Goal: Obtain resource: Obtain resource

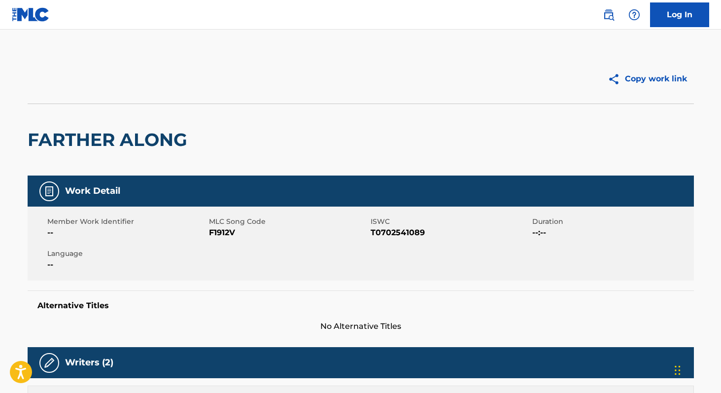
click at [386, 228] on span "T0702541089" at bounding box center [450, 233] width 159 height 12
copy span "T0702541089"
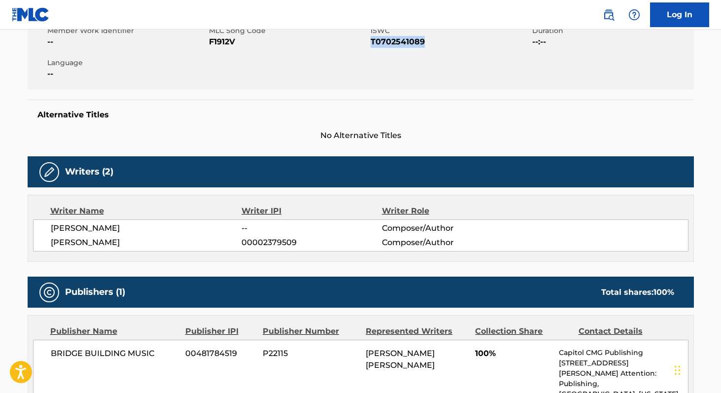
click at [272, 240] on span "00002379509" at bounding box center [312, 243] width 140 height 12
copy span "00002379509"
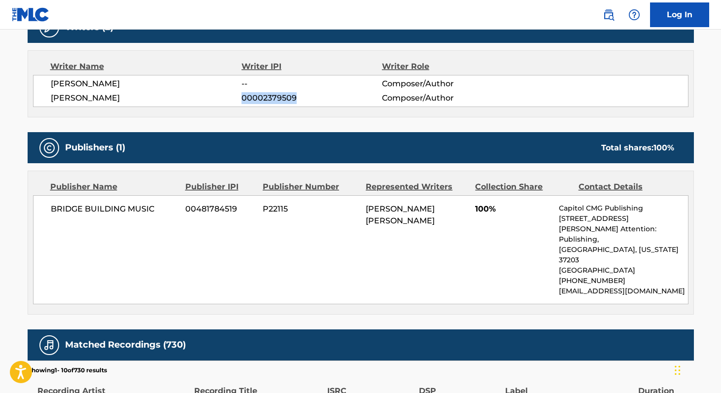
scroll to position [0, 0]
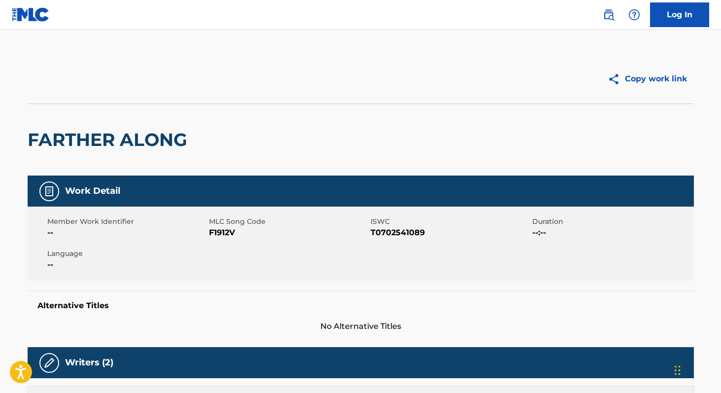
click at [222, 233] on span "F1912V" at bounding box center [288, 233] width 159 height 12
copy span "F1912V"
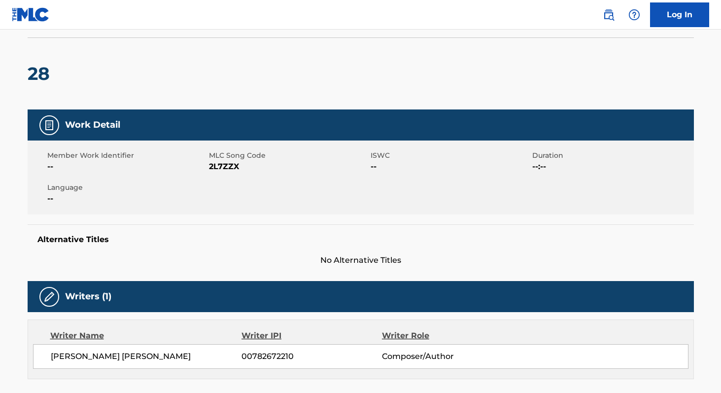
scroll to position [200, 0]
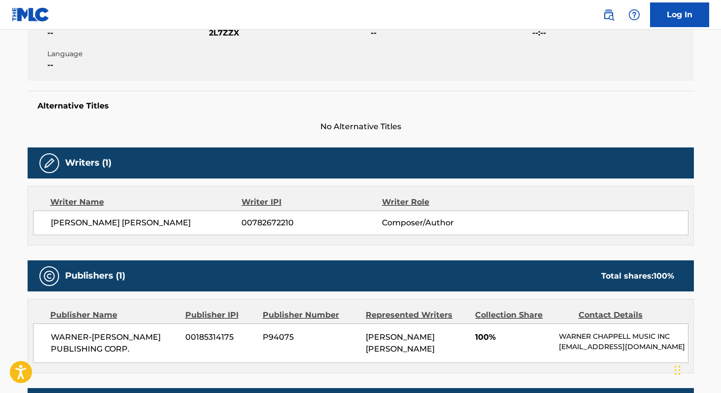
click at [269, 224] on span "00782672210" at bounding box center [312, 223] width 140 height 12
copy span "00782672210"
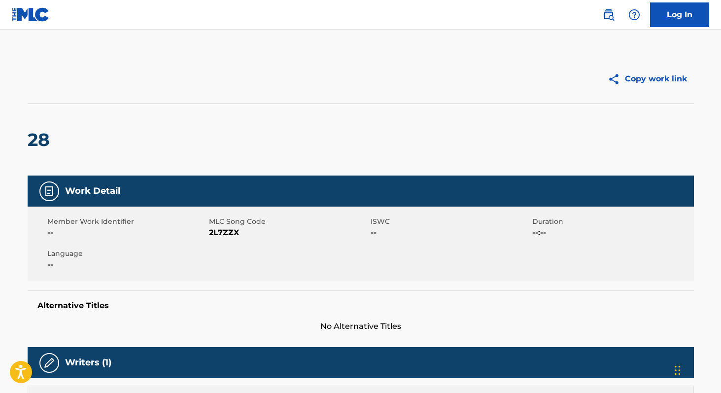
click at [231, 231] on span "2L7ZZX" at bounding box center [288, 233] width 159 height 12
copy span "2L7ZZX"
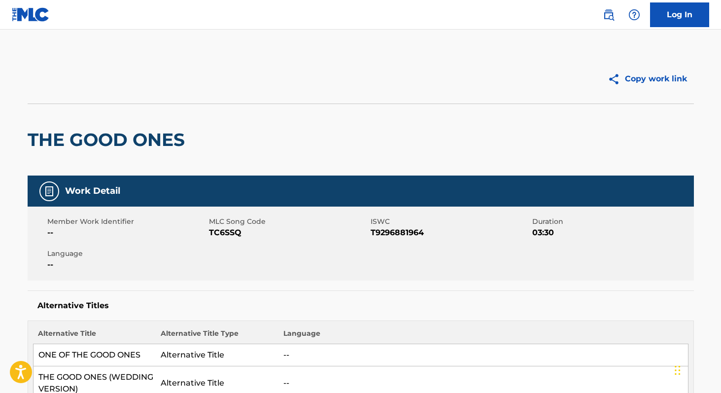
click at [410, 234] on span "T9296881964" at bounding box center [450, 233] width 159 height 12
copy span "T9296881964"
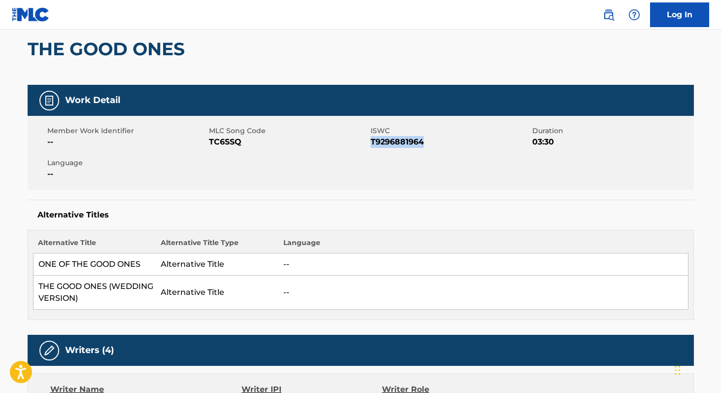
scroll to position [218, 0]
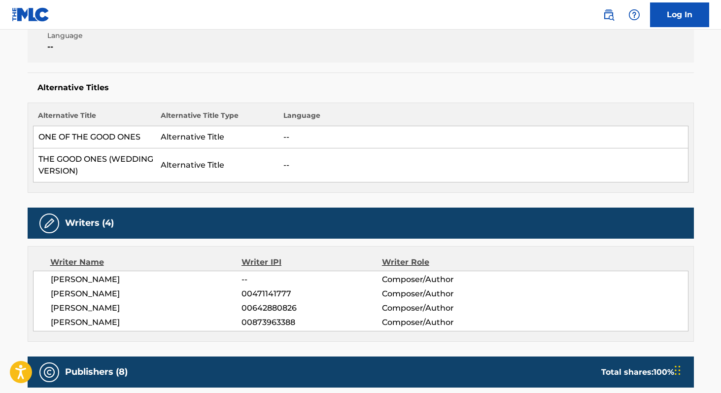
click at [269, 321] on span "00873963388" at bounding box center [312, 323] width 140 height 12
copy span "00873963388"
click at [268, 310] on span "00642880826" at bounding box center [312, 308] width 140 height 12
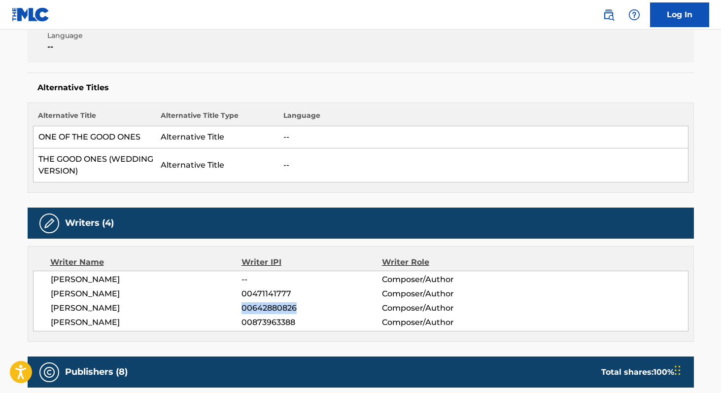
copy span "00642880826"
click at [275, 289] on span "00471141777" at bounding box center [312, 294] width 140 height 12
copy span "00471141777"
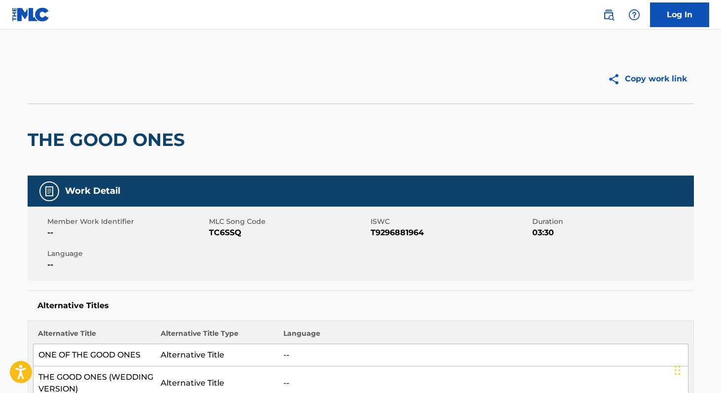
click at [233, 238] on span "TC6SSQ" at bounding box center [288, 233] width 159 height 12
copy span "TC6SSQ"
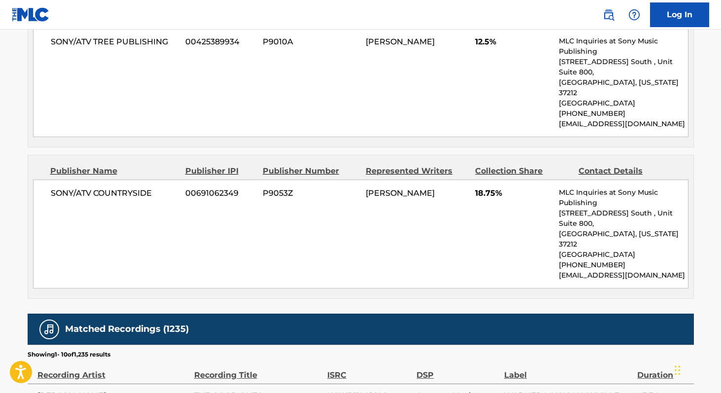
scroll to position [1679, 0]
